Goal: Check status: Check status

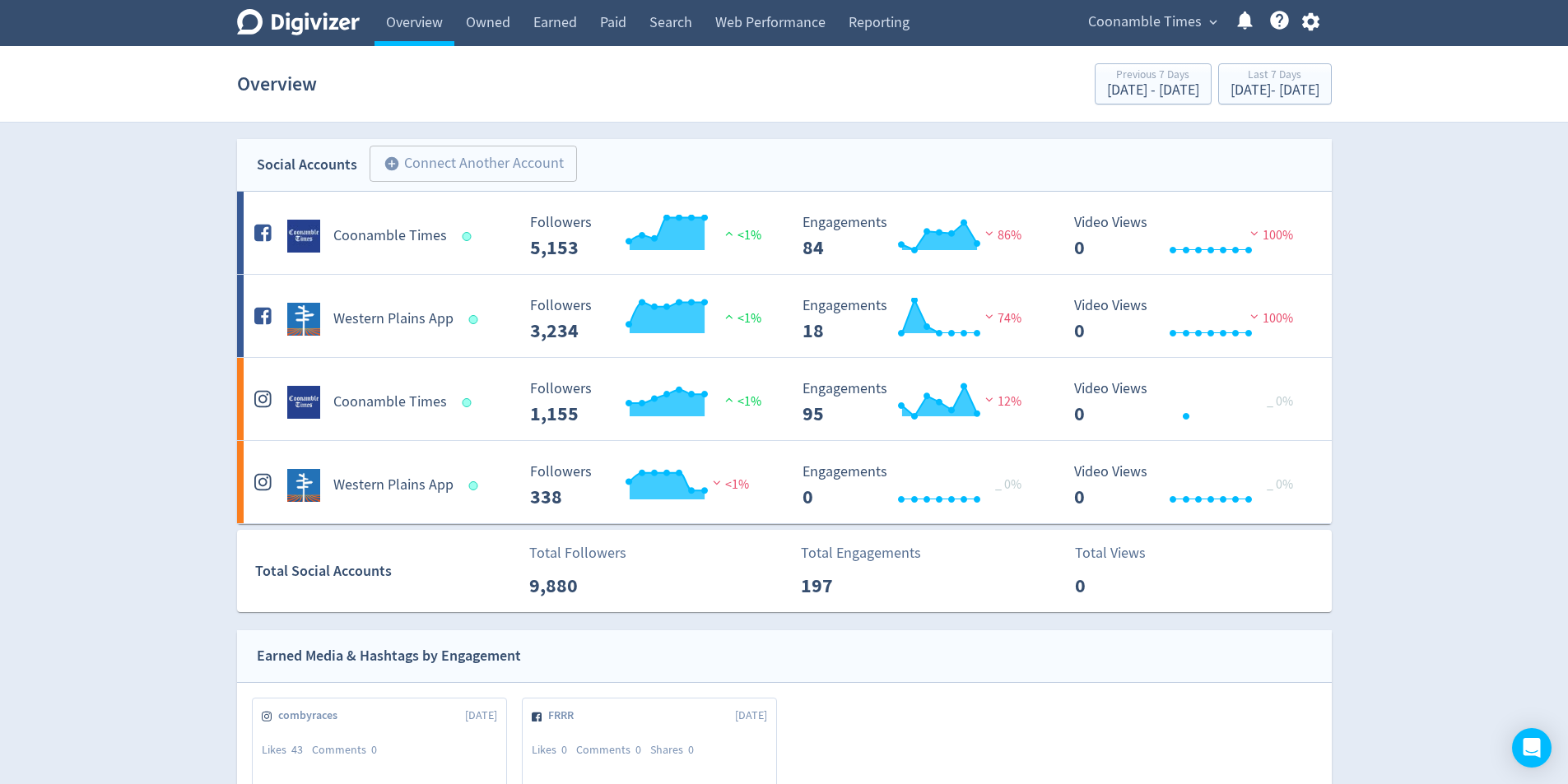
click at [404, 320] on h5 "Western Plains App" at bounding box center [394, 319] width 120 height 20
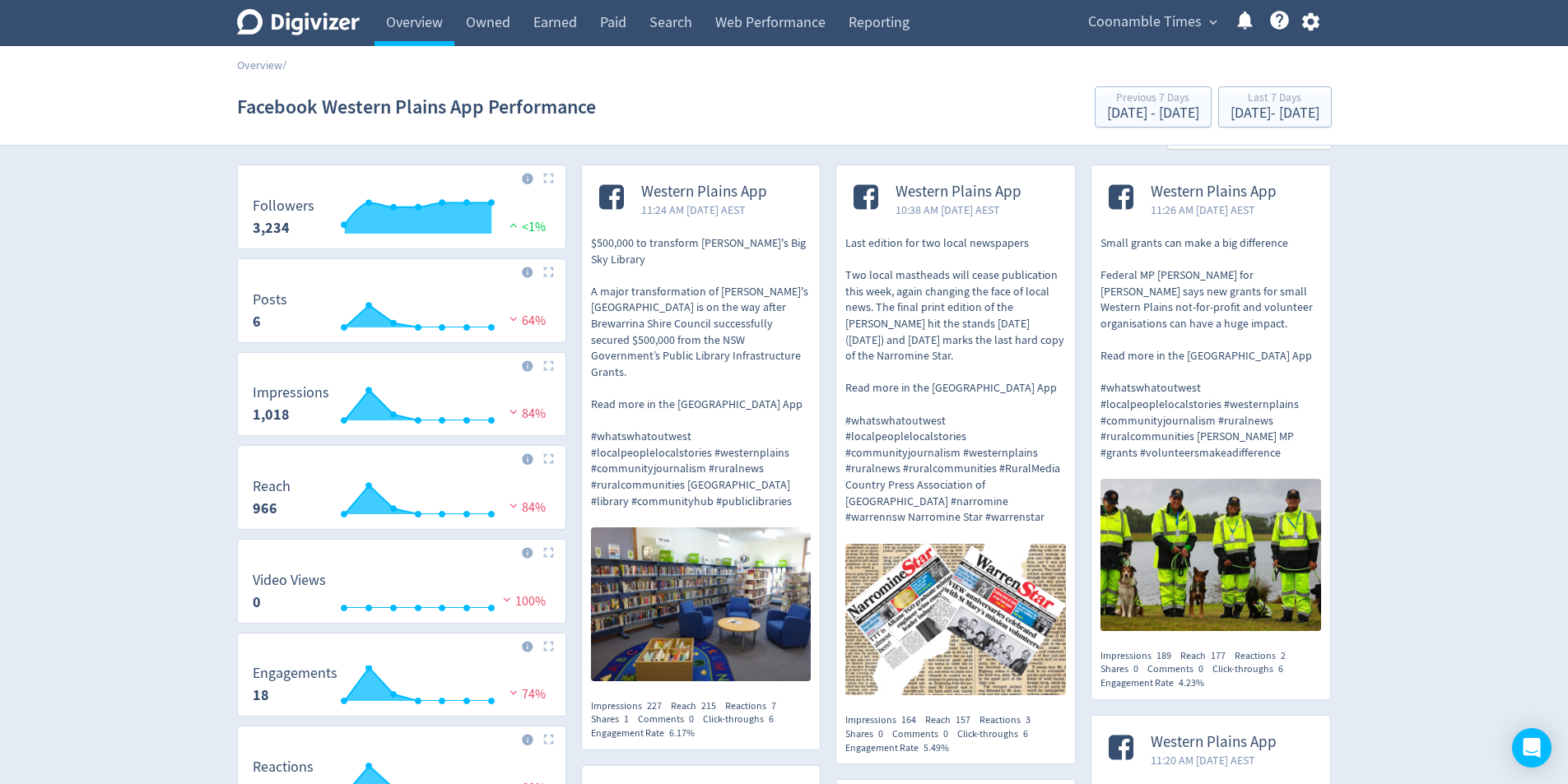
scroll to position [82, 0]
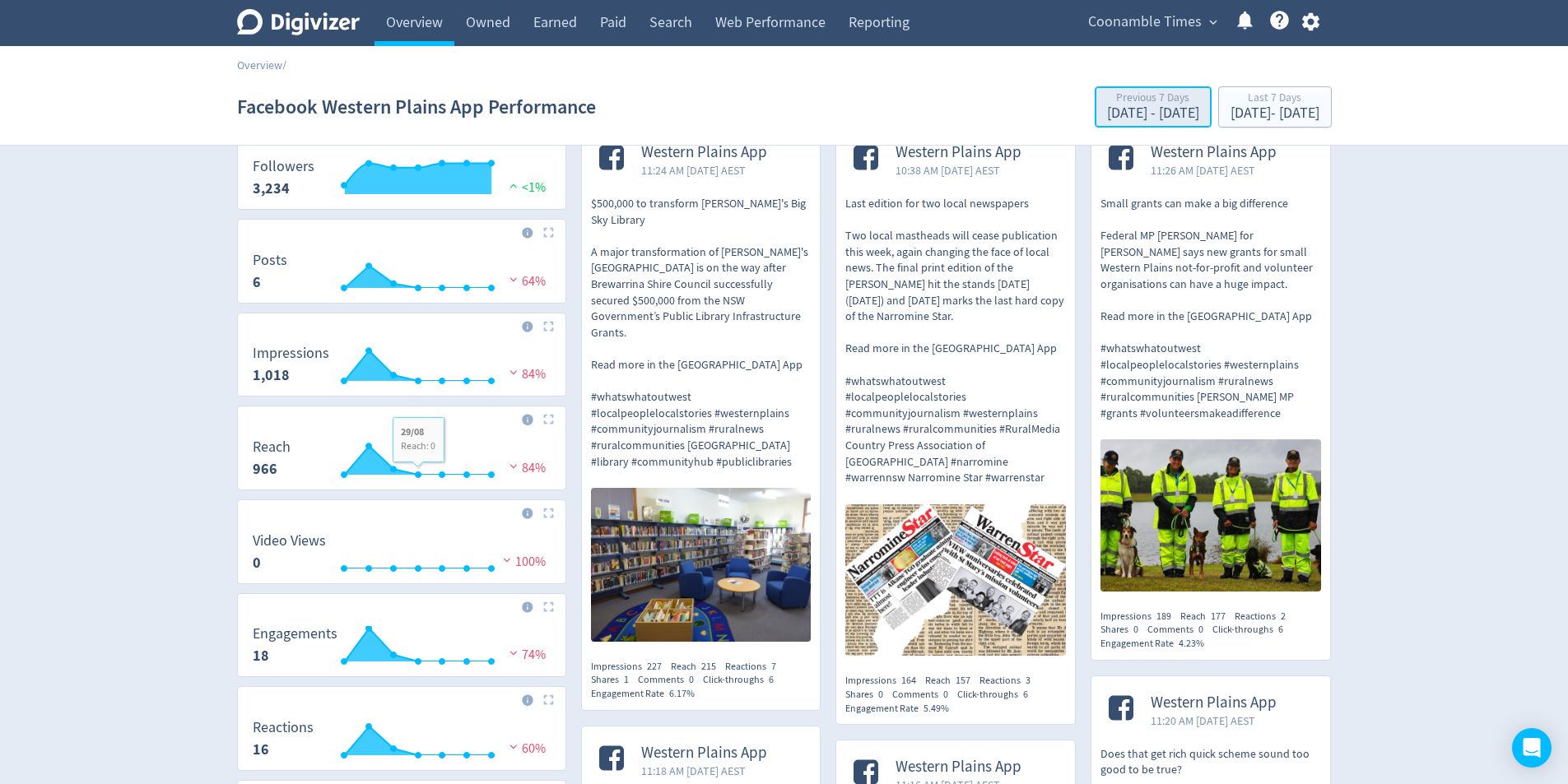
click at [1107, 111] on div "[DATE] - [DATE]" at bounding box center [1153, 113] width 92 height 15
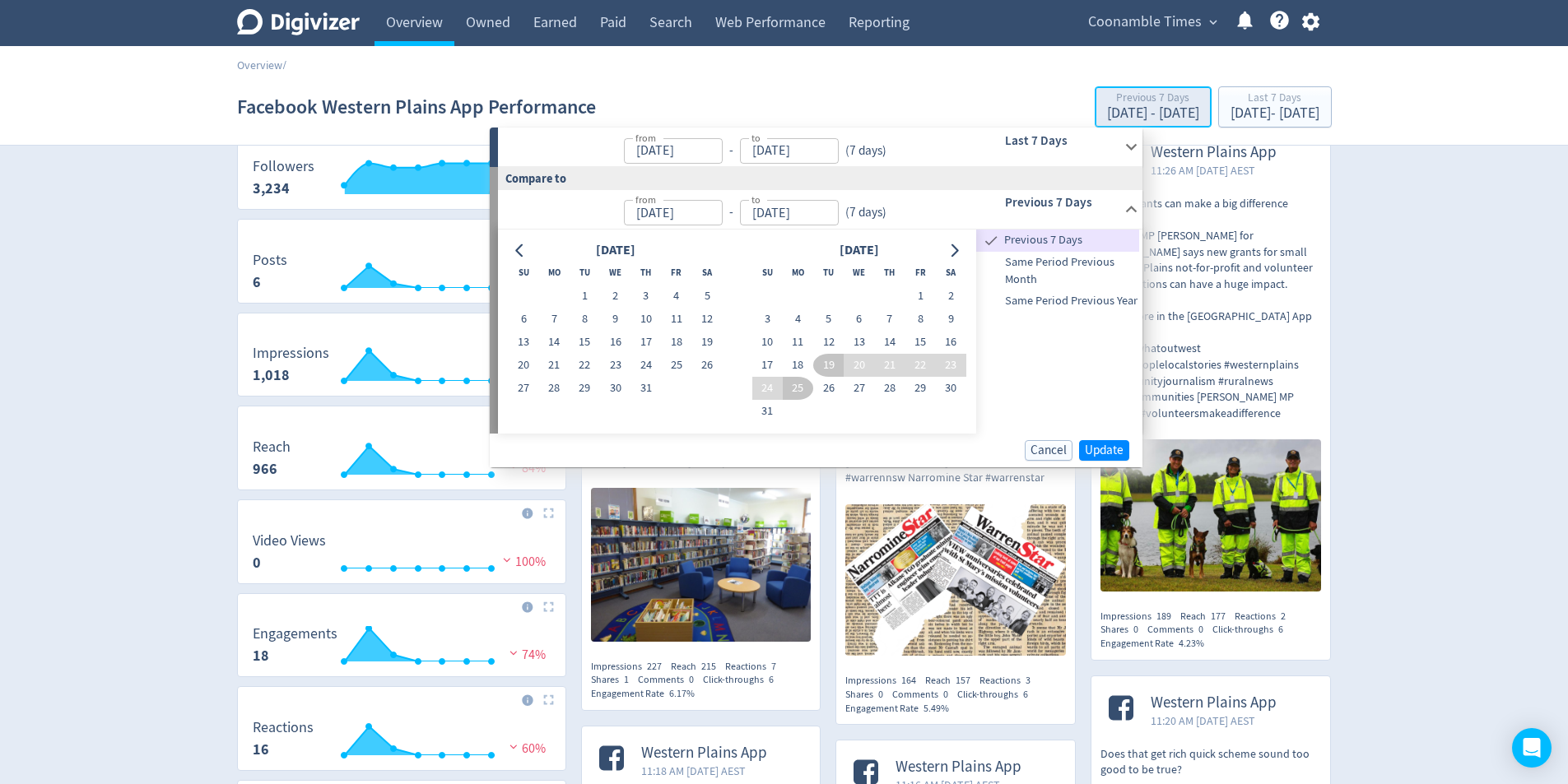
type input "[DATE]"
click at [679, 157] on input "[DATE]" at bounding box center [672, 151] width 98 height 25
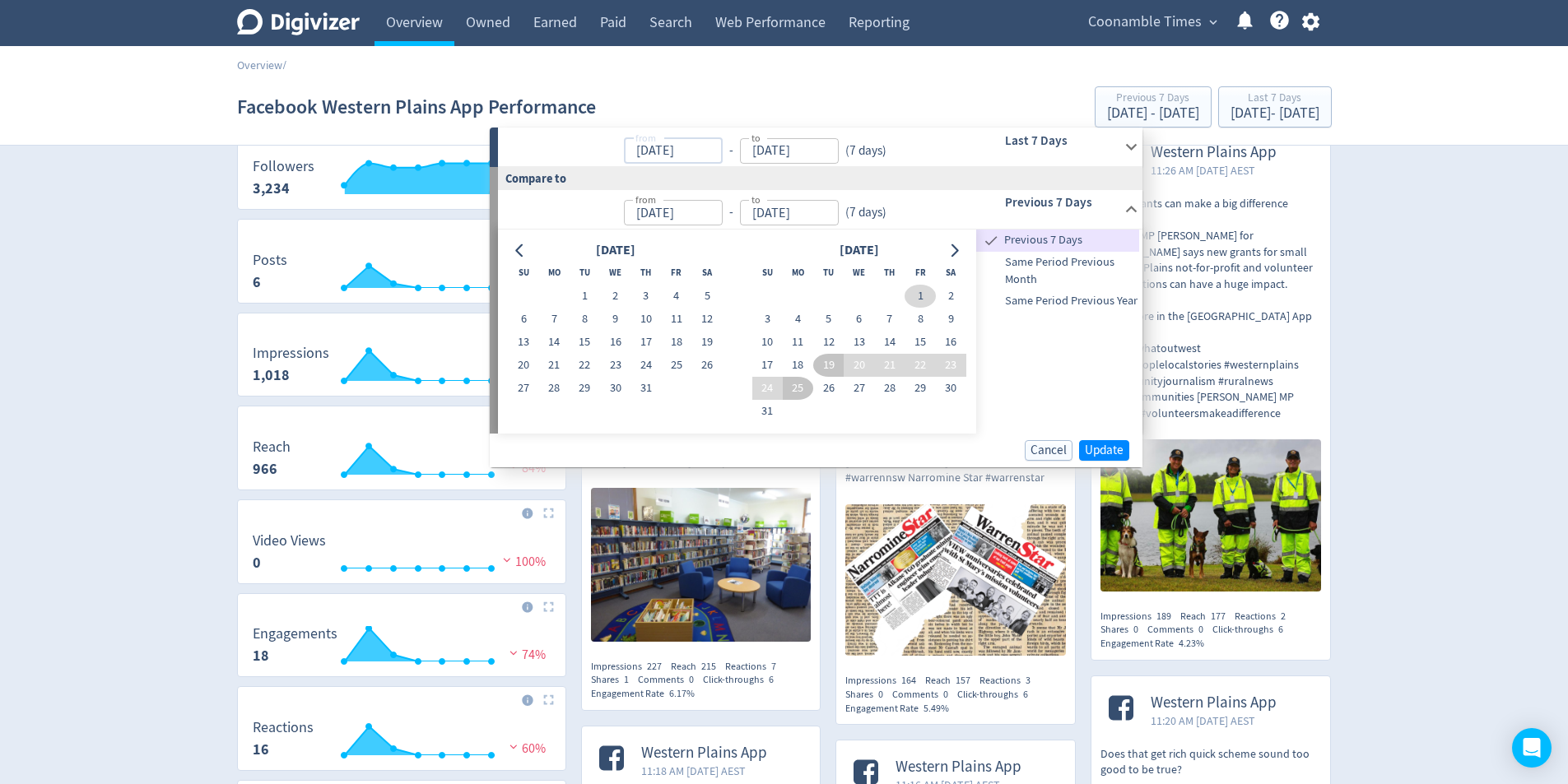
type input "[DATE]"
click at [912, 296] on button "1" at bounding box center [919, 296] width 30 height 23
type input "[DATE]"
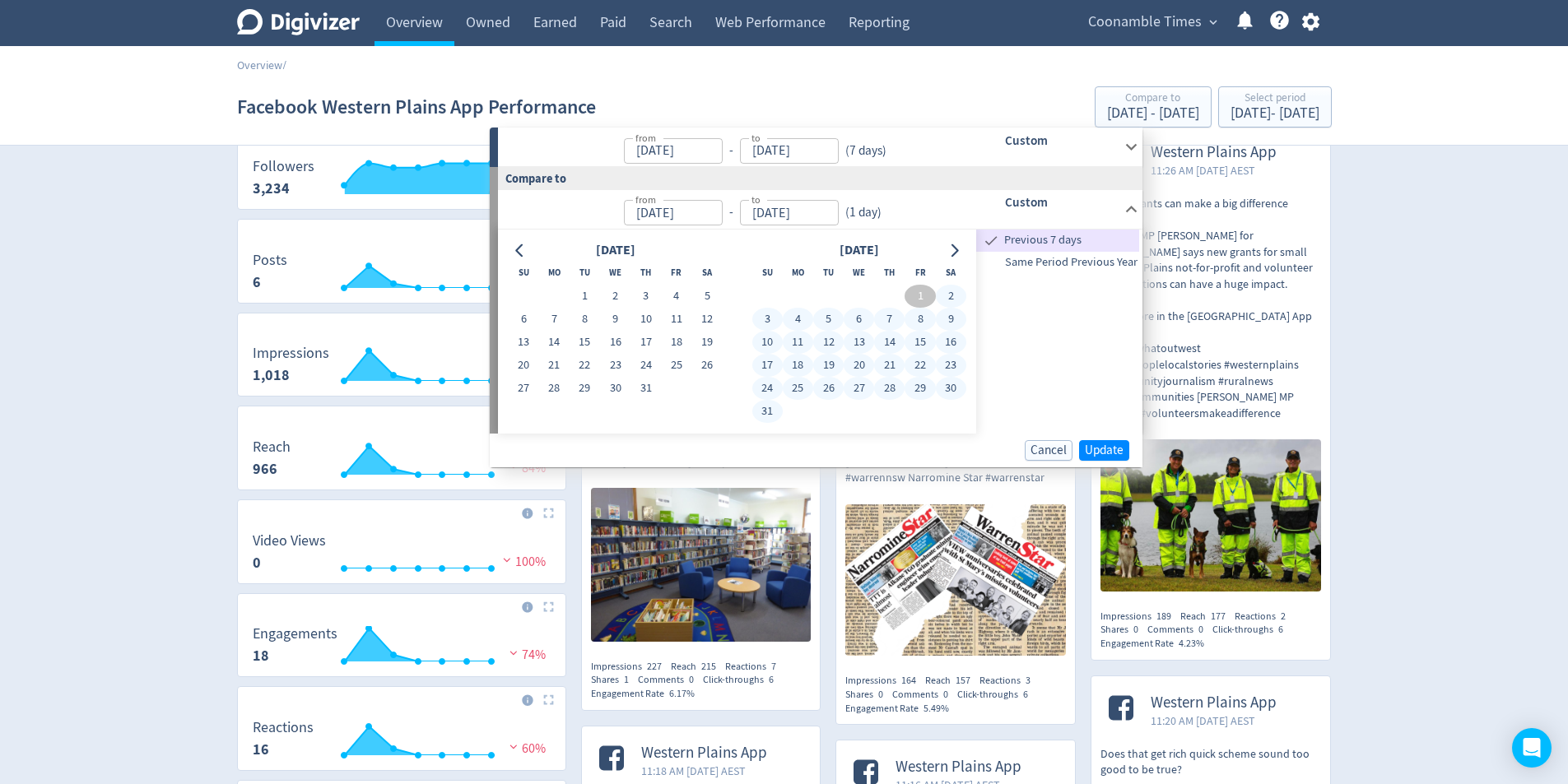
click at [767, 416] on button "31" at bounding box center [767, 411] width 30 height 23
type input "[DATE]"
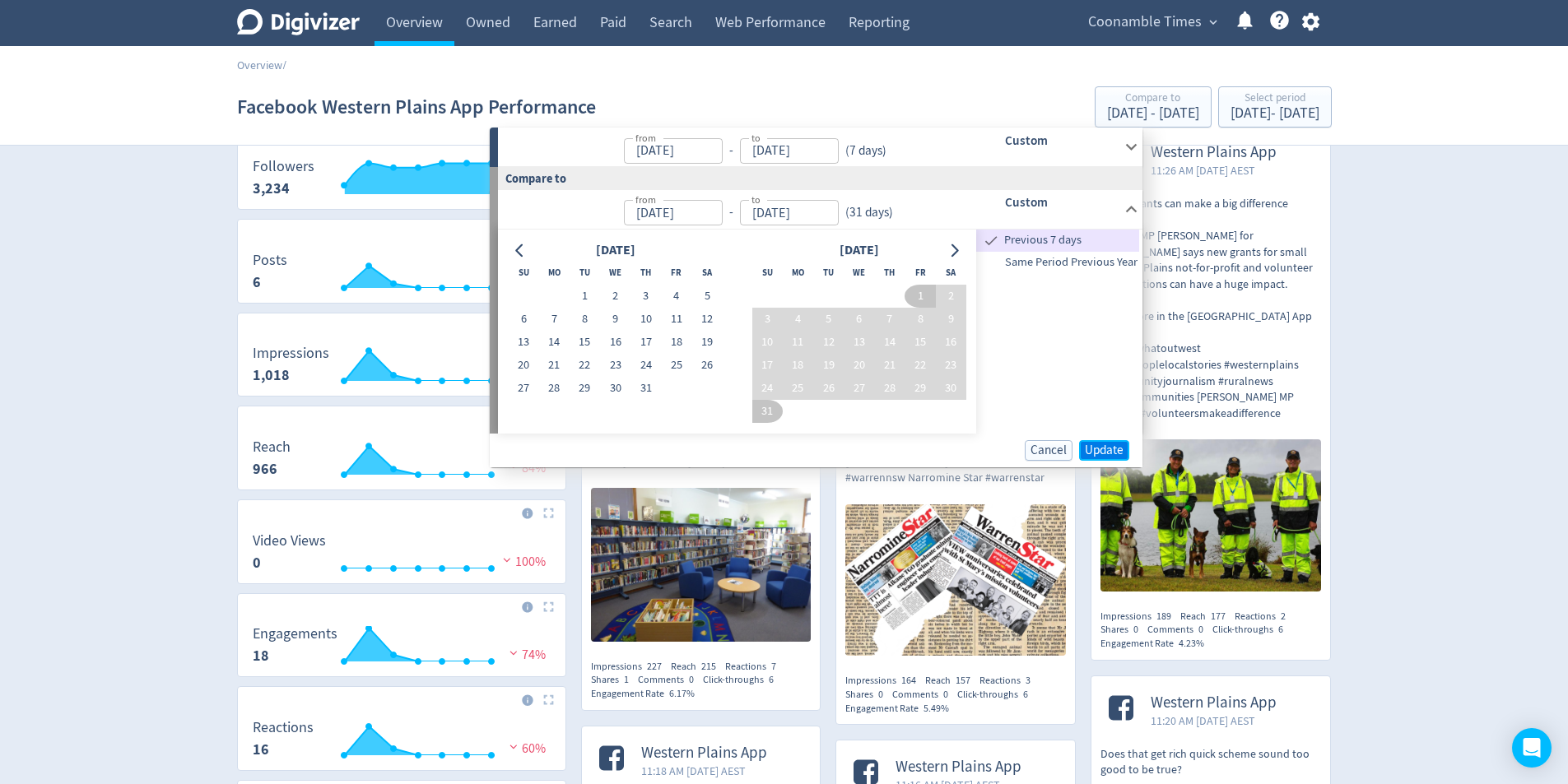
click at [1095, 448] on span "Update" at bounding box center [1104, 450] width 38 height 12
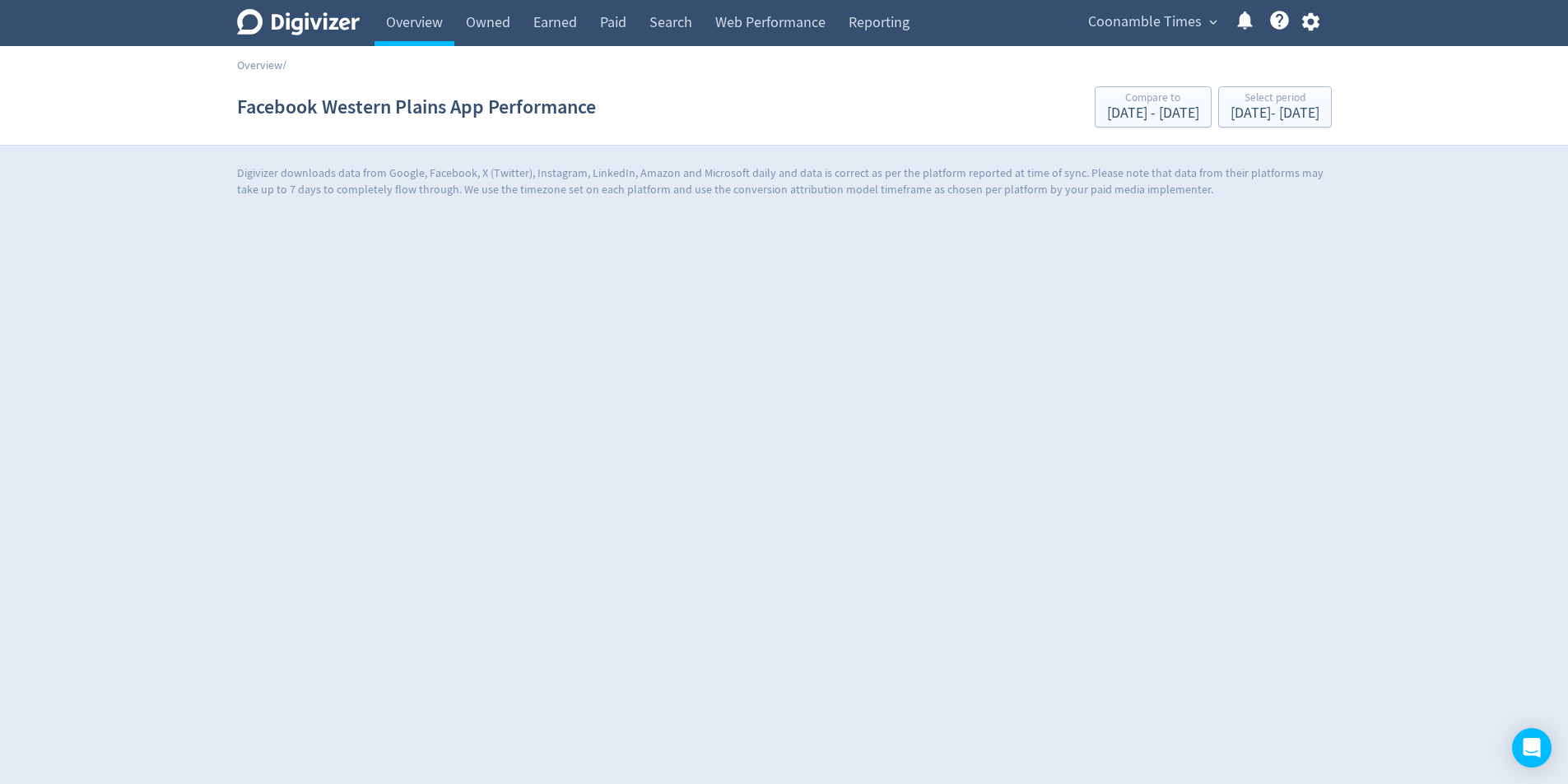
scroll to position [0, 0]
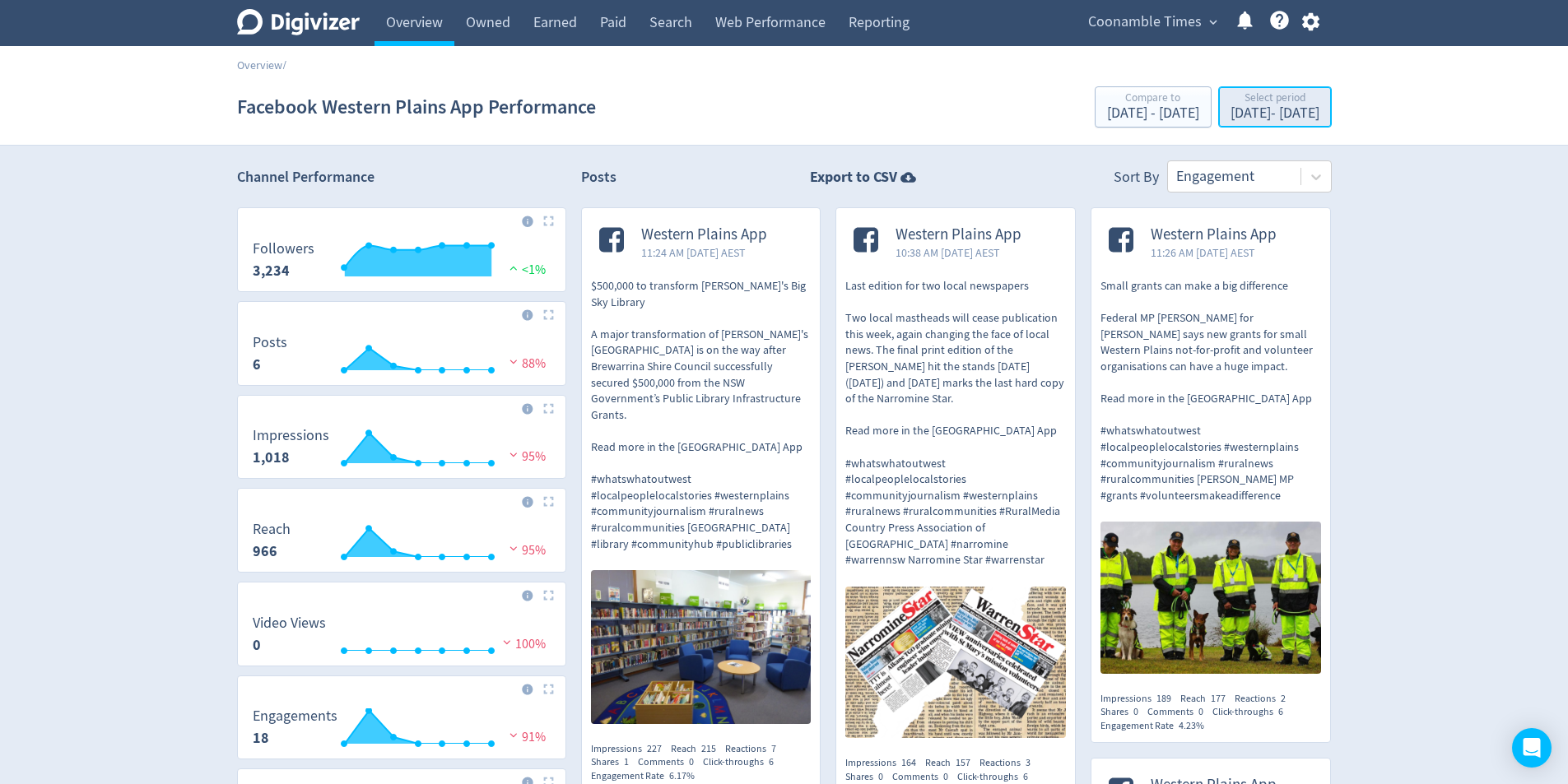
click at [1255, 115] on div "[DATE] - [DATE]" at bounding box center [1274, 113] width 89 height 15
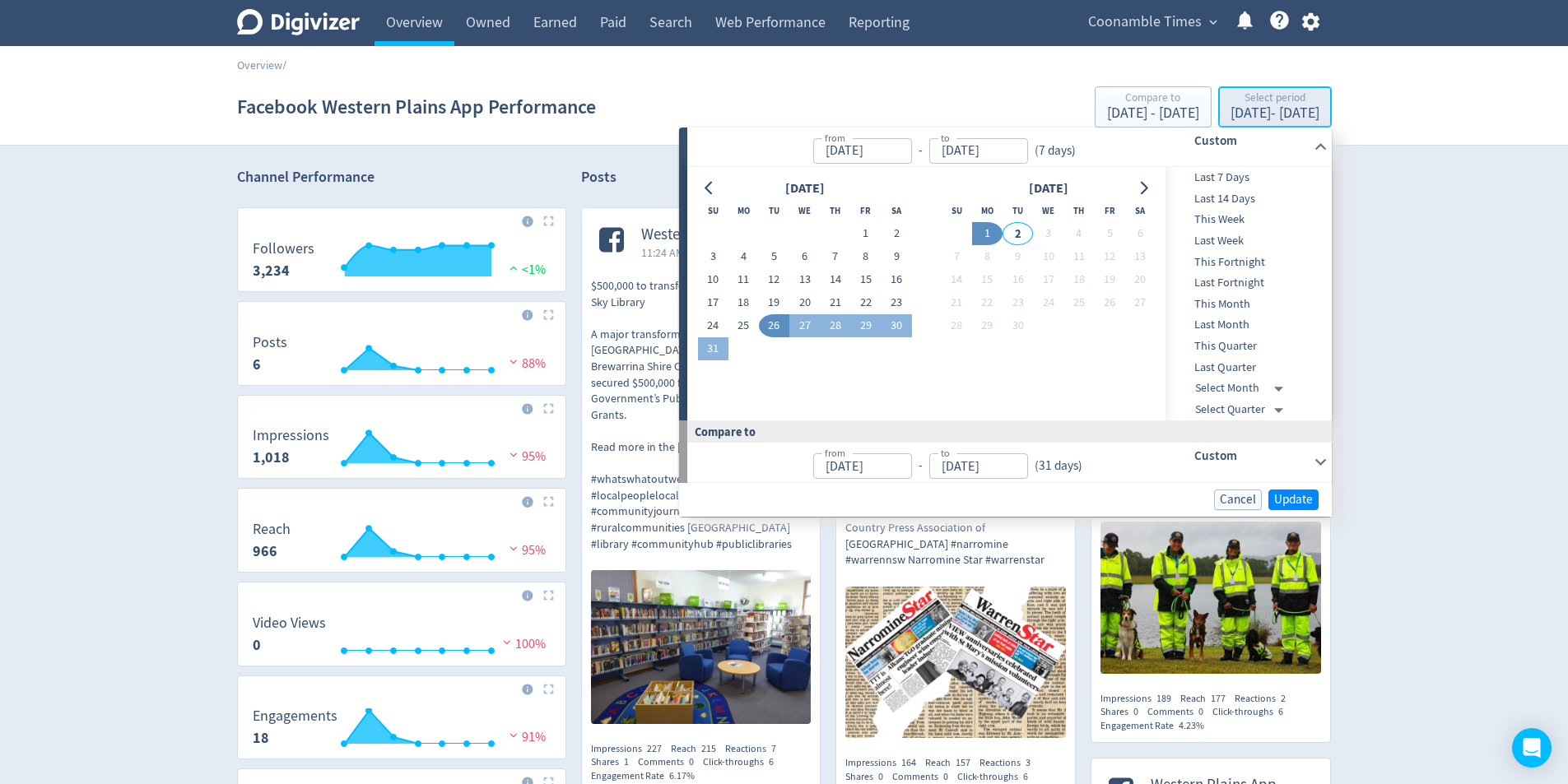
type input "[DATE]"
click at [862, 238] on button "1" at bounding box center [865, 233] width 30 height 23
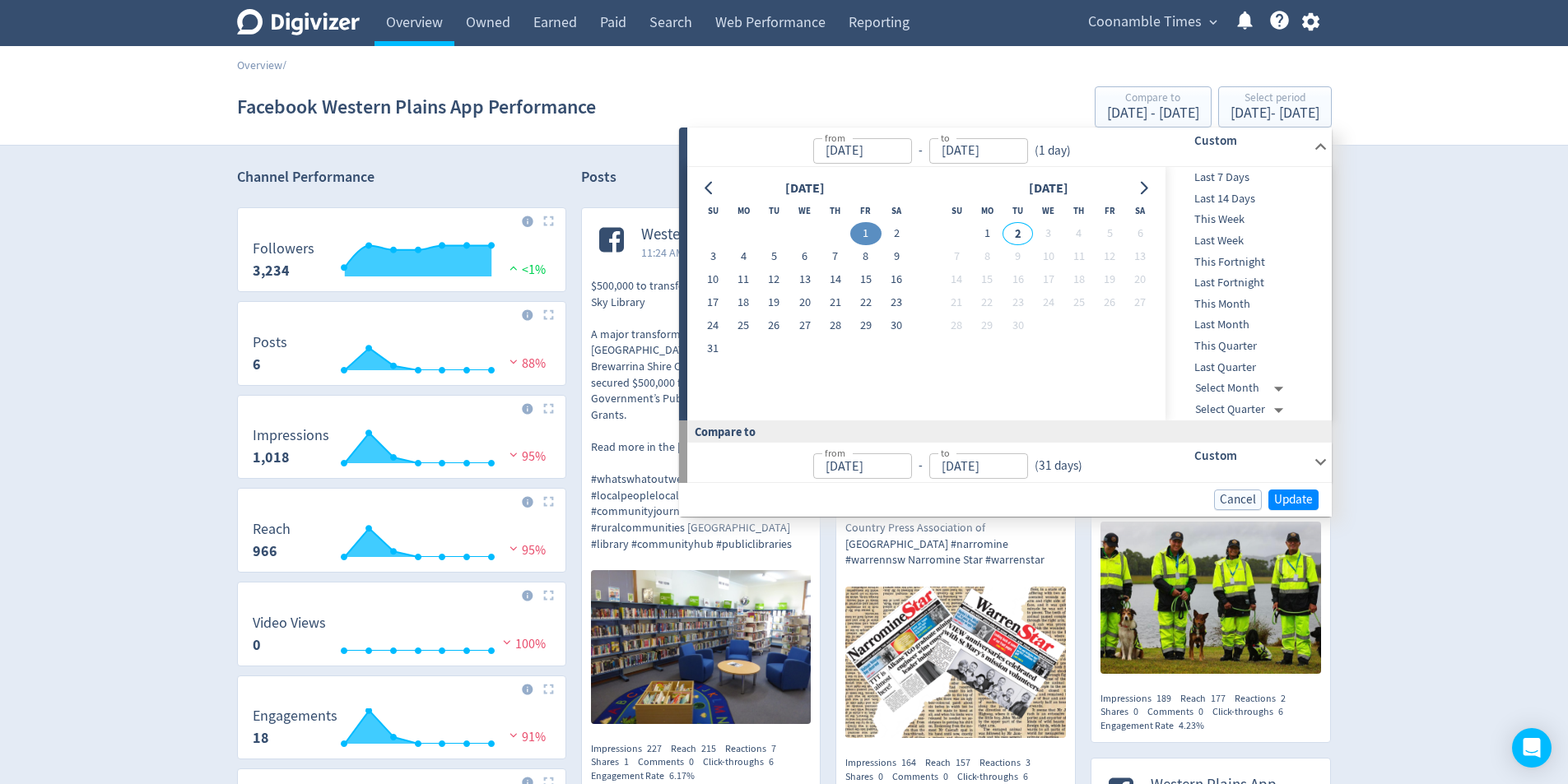
type input "[DATE]"
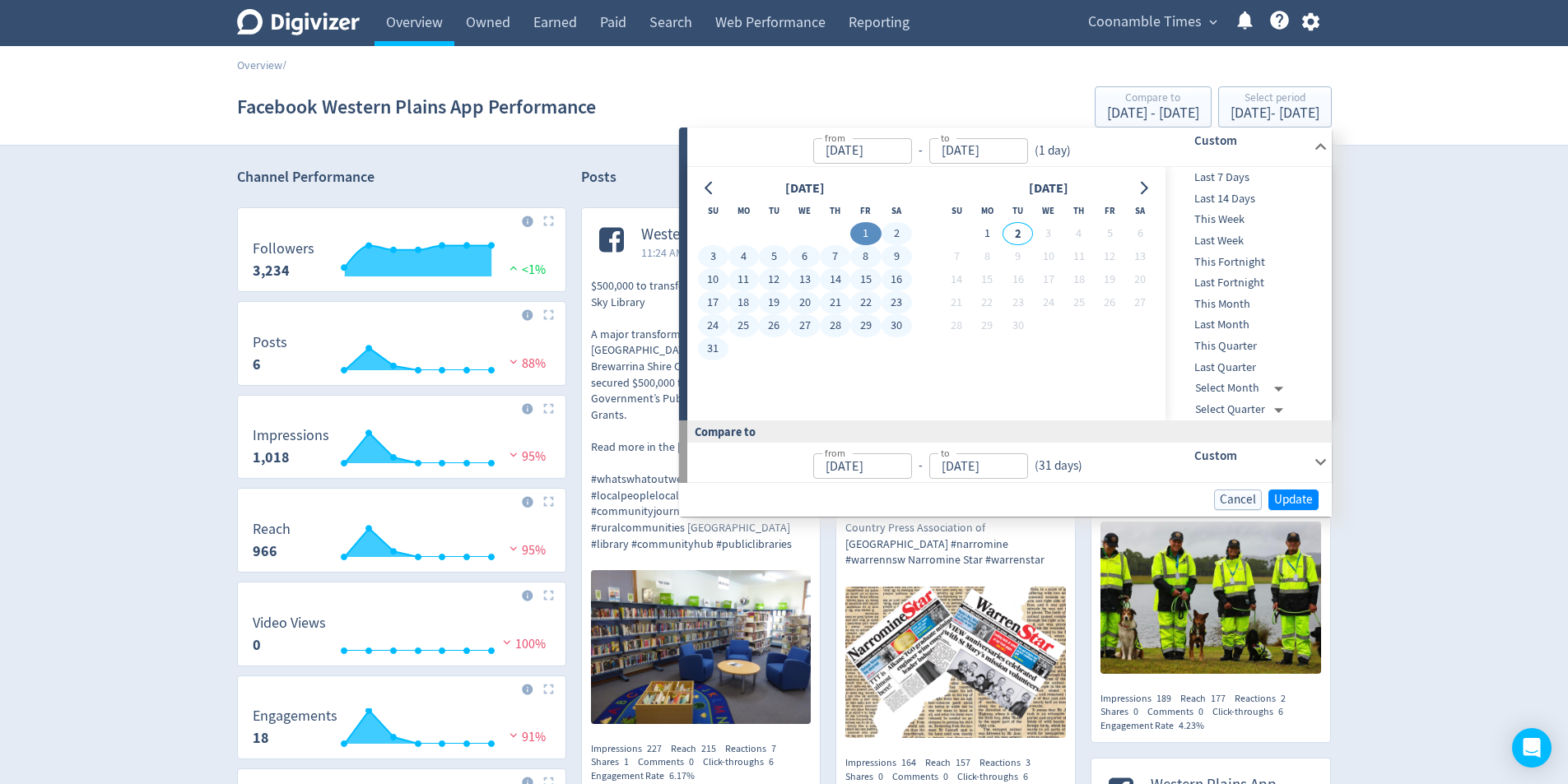
click at [709, 342] on button "31" at bounding box center [713, 348] width 30 height 23
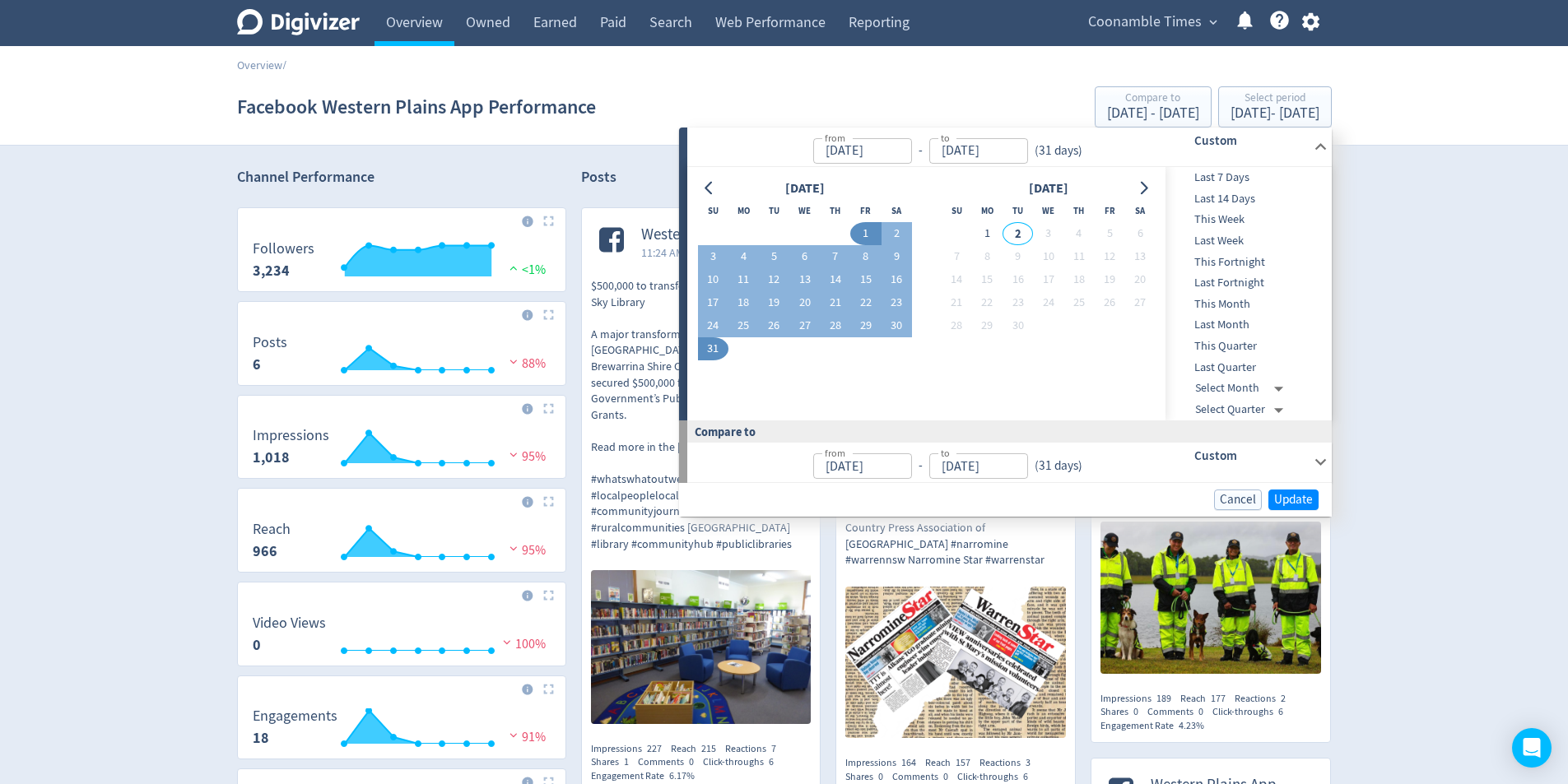
type input "[DATE]"
click at [1287, 501] on span "Update" at bounding box center [1293, 500] width 38 height 12
